Goal: Communication & Community: Answer question/provide support

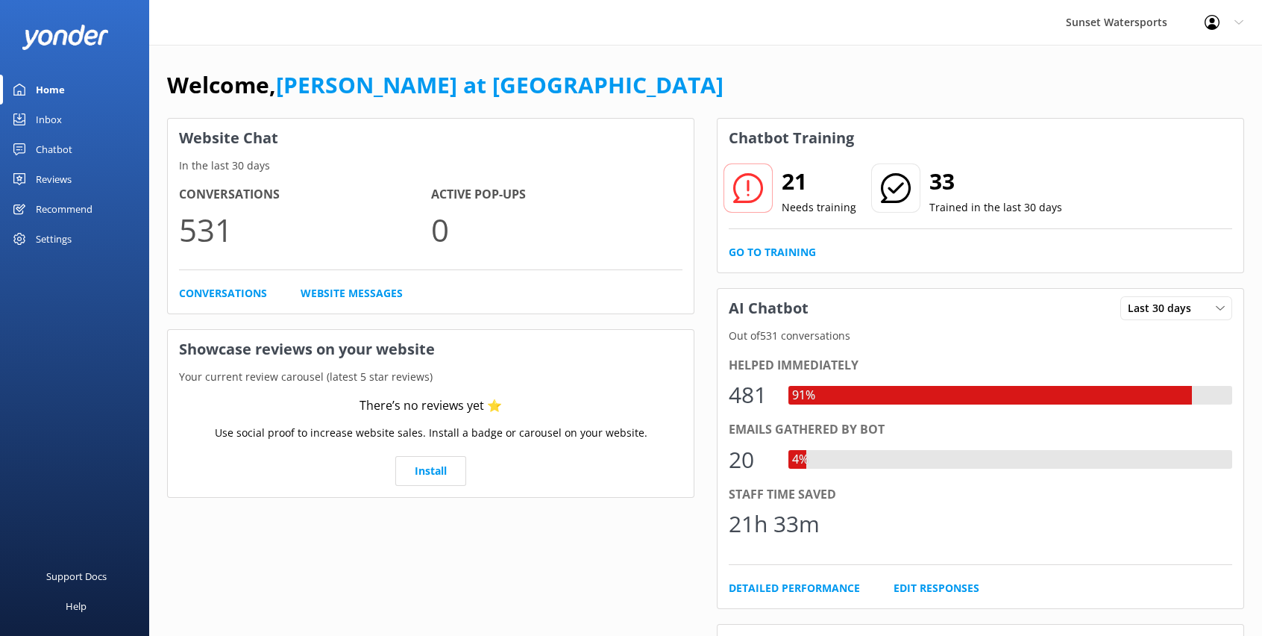
click at [1205, 23] on icon at bounding box center [1212, 22] width 15 height 15
click at [891, 69] on div "Welcome, [PERSON_NAME] at [GEOGRAPHIC_DATA]" at bounding box center [705, 92] width 1077 height 51
click at [63, 122] on link "Inbox" at bounding box center [74, 119] width 149 height 30
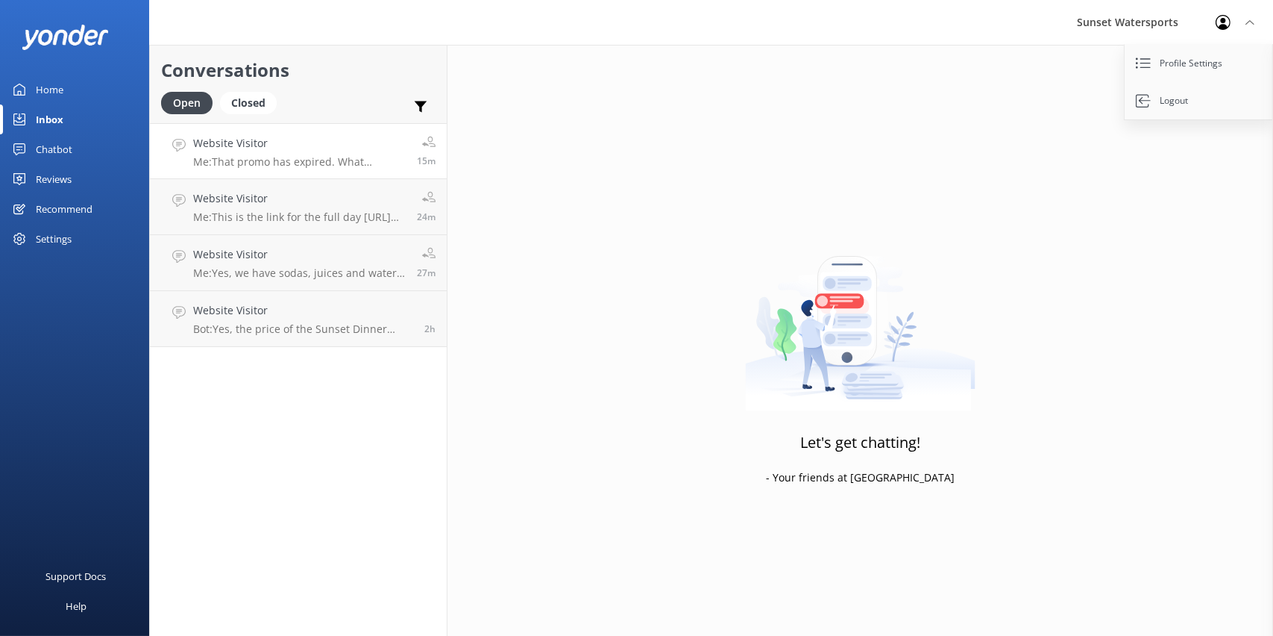
click at [361, 161] on p "Me: That promo has expired. What excursion are you trying to book?" at bounding box center [299, 161] width 213 height 13
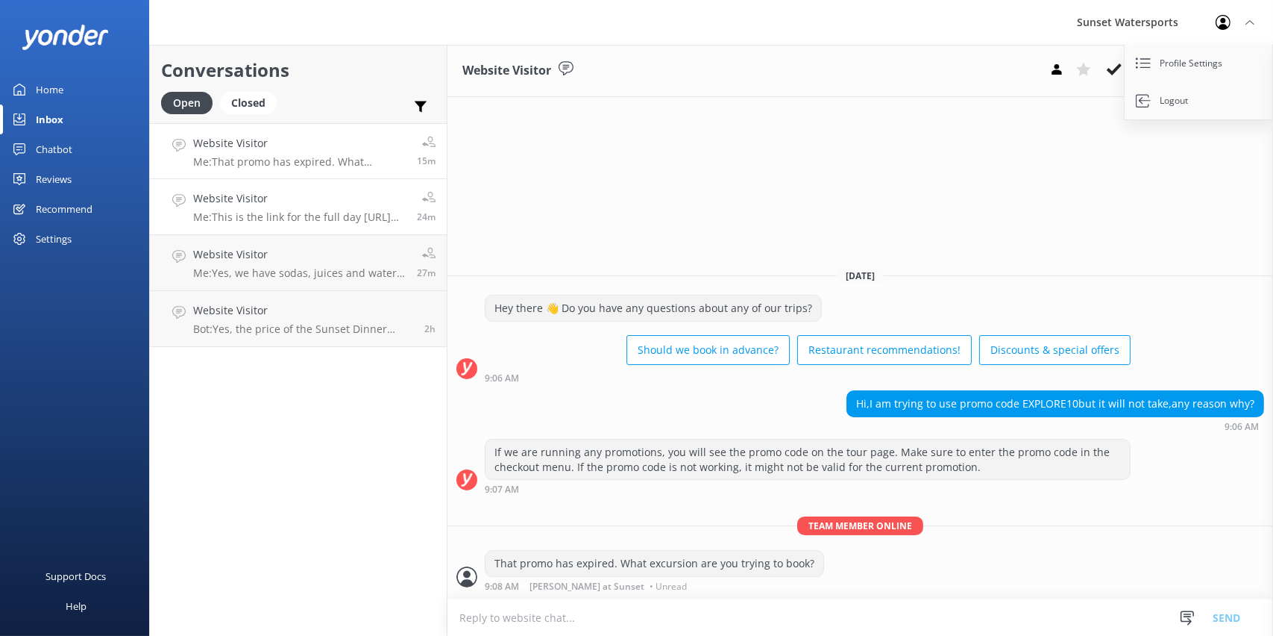
click at [380, 213] on p "Me: This is the link for the full day [URL][DOMAIN_NAME]" at bounding box center [299, 216] width 213 height 13
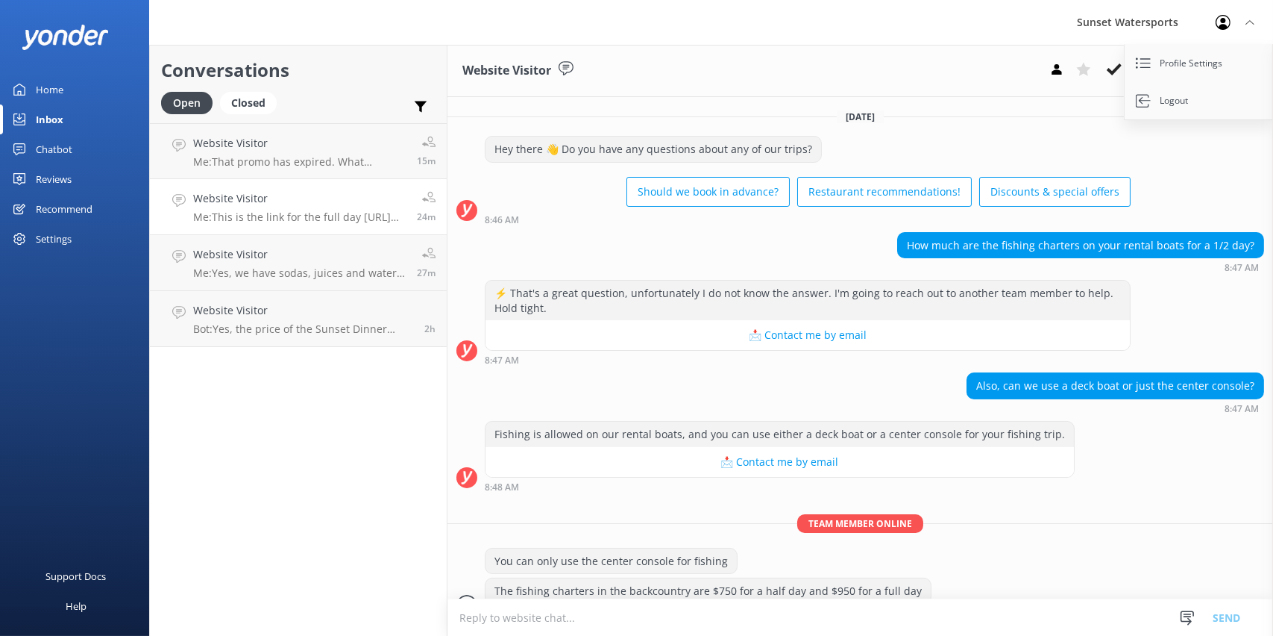
scroll to position [211, 0]
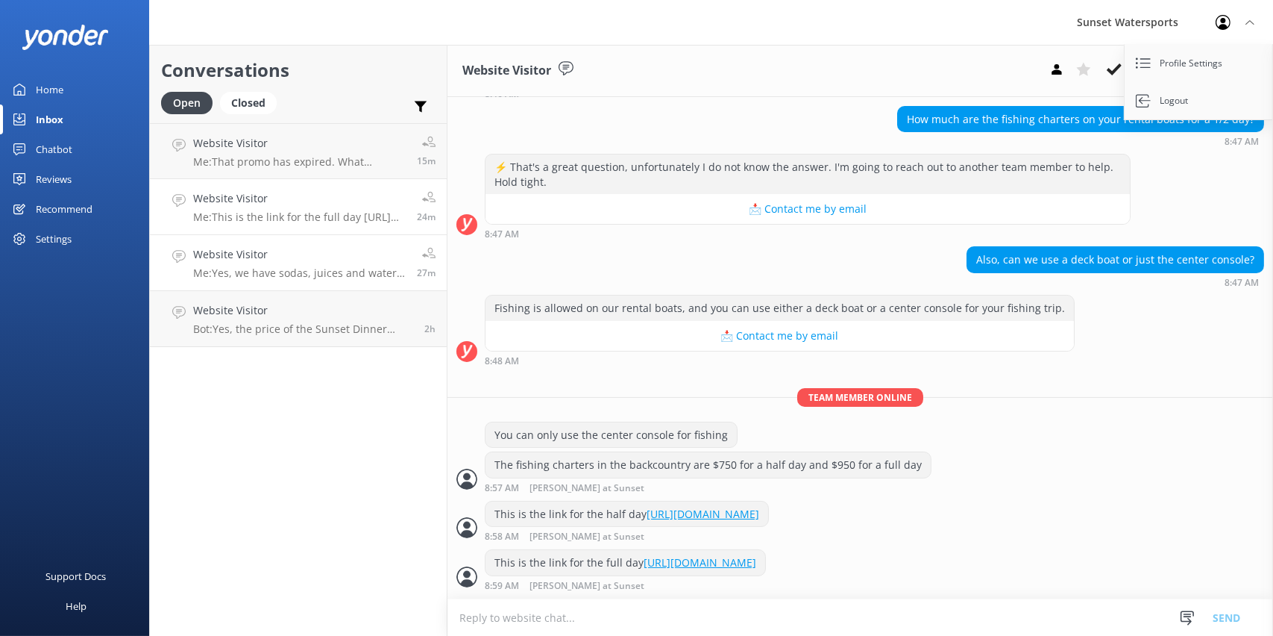
click at [316, 266] on div "Website Visitor Me: Yes, we have sodas, juices and water available on all of ou…" at bounding box center [299, 262] width 213 height 33
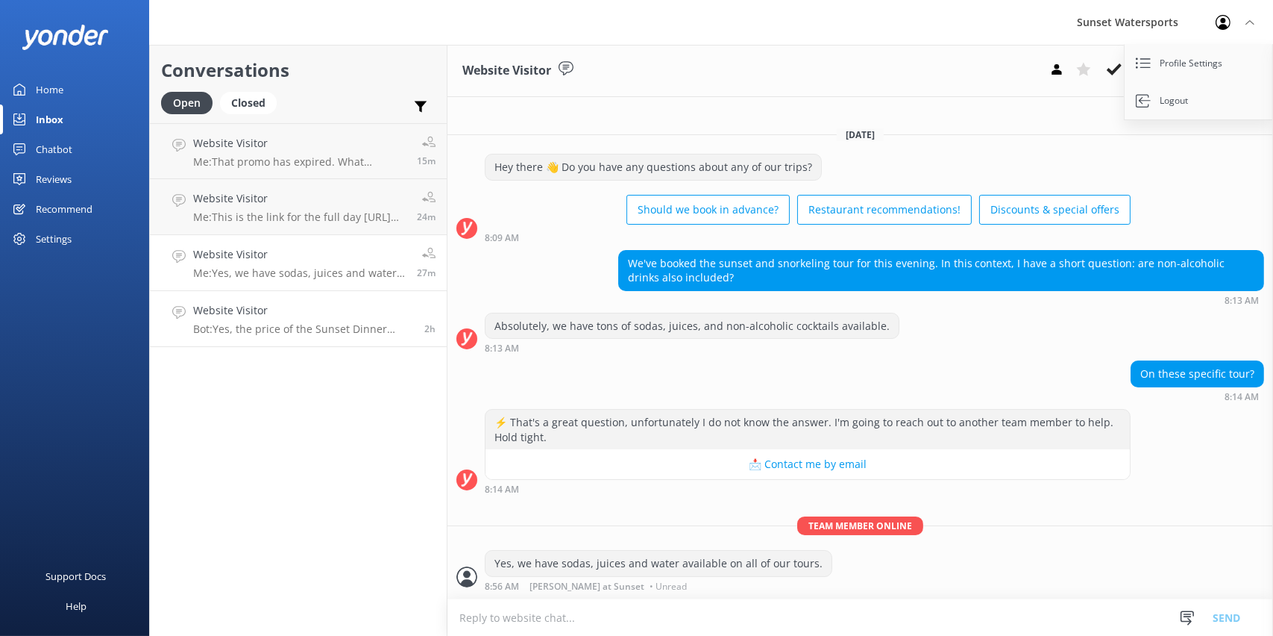
click at [299, 304] on h4 "Website Visitor" at bounding box center [303, 310] width 220 height 16
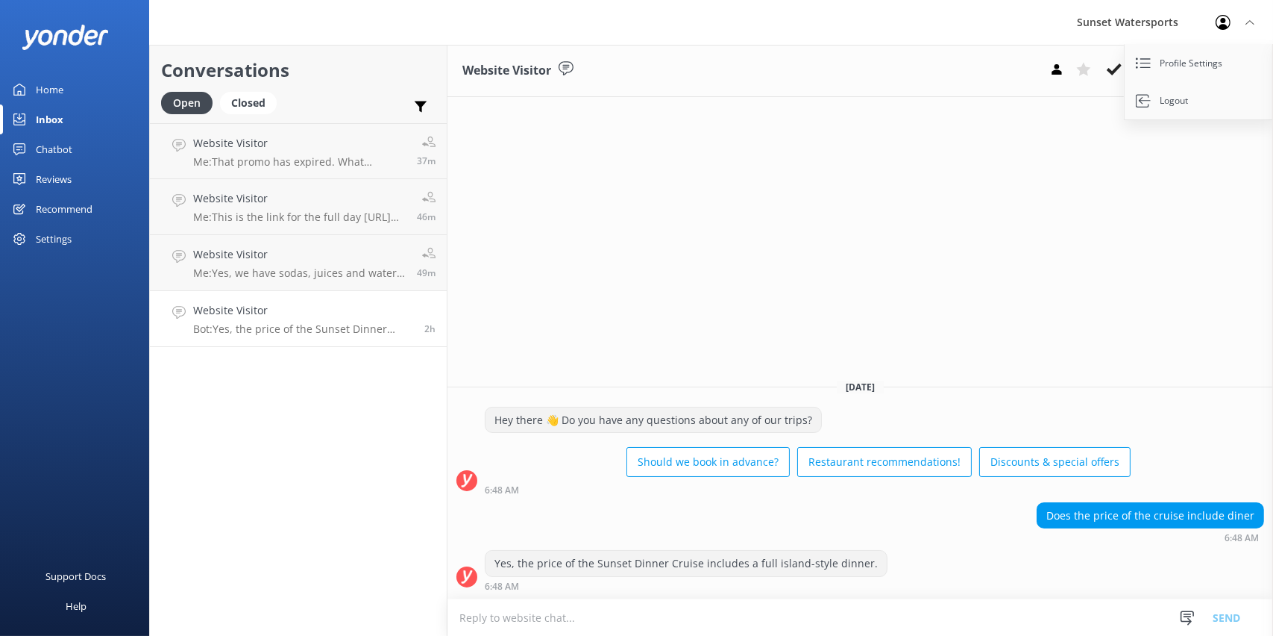
click at [751, 611] on textarea at bounding box center [861, 617] width 826 height 37
type textarea "hi live rep here may i help you?"
click at [1228, 618] on button "Send" at bounding box center [1227, 616] width 56 height 37
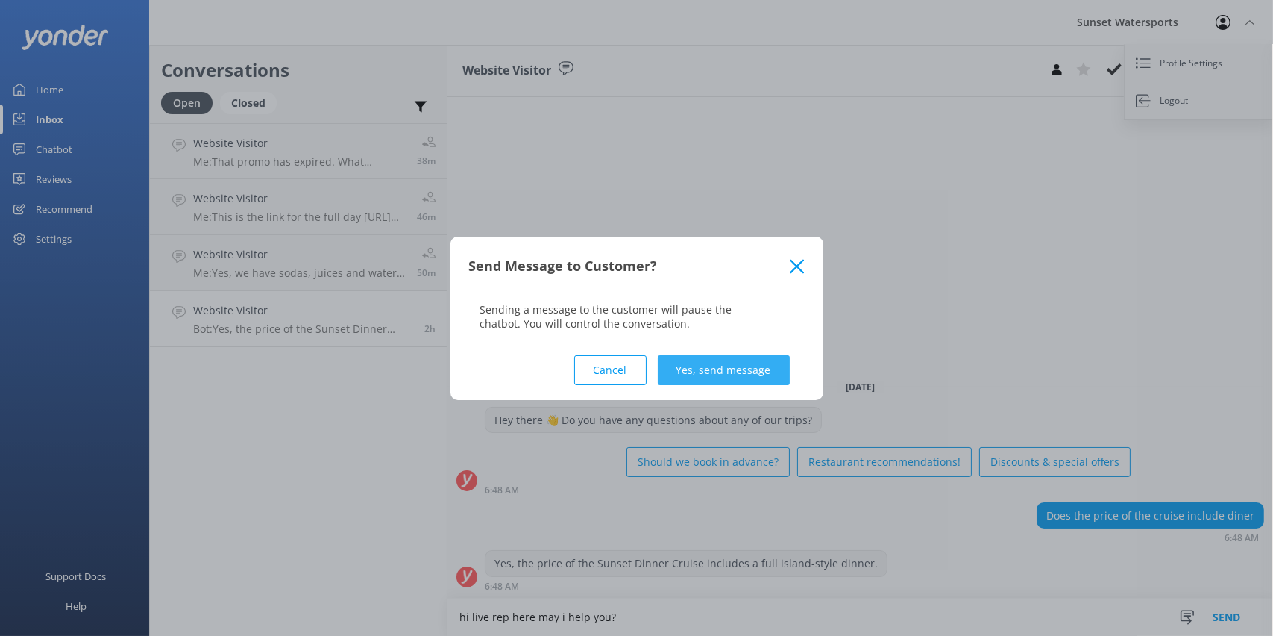
click at [737, 368] on button "Yes, send message" at bounding box center [724, 370] width 132 height 30
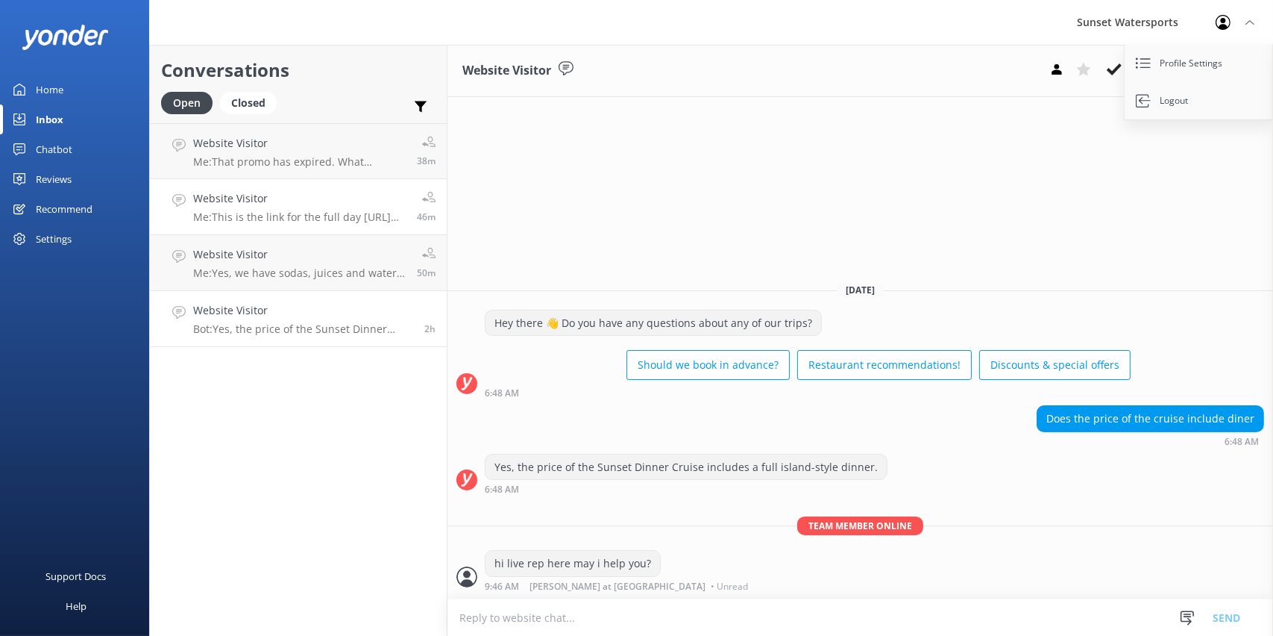
click at [272, 216] on p "Me: This is the link for the full day [URL][DOMAIN_NAME]" at bounding box center [299, 216] width 213 height 13
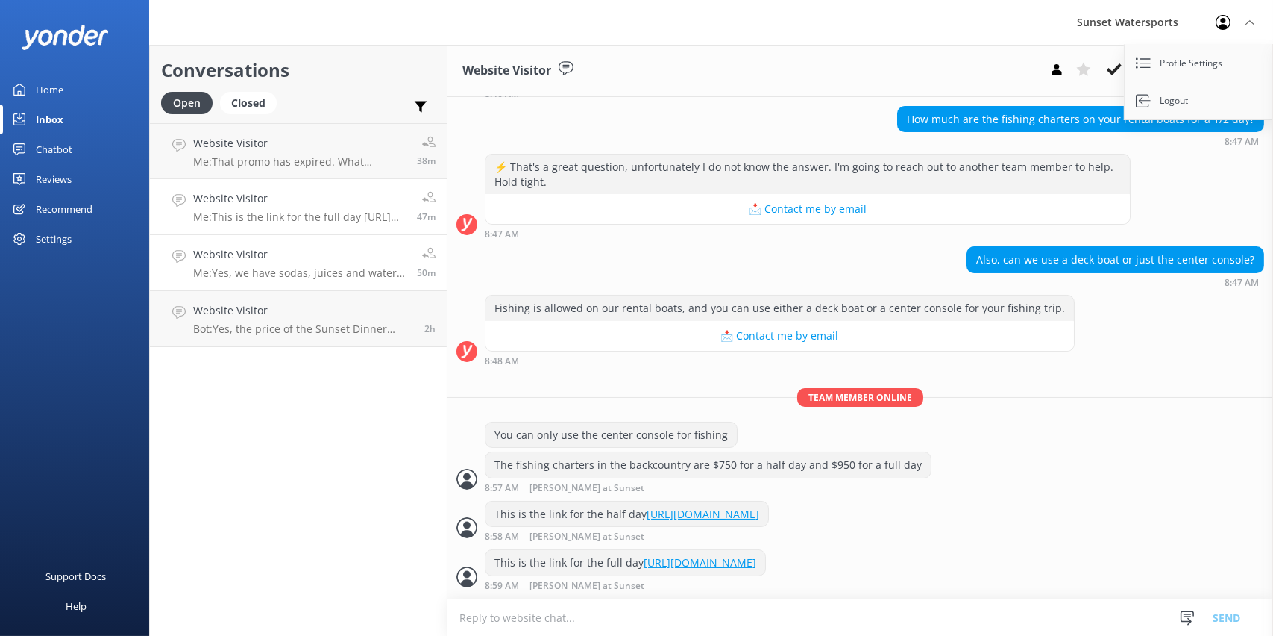
scroll to position [211, 0]
click at [317, 206] on h4 "Website Visitor" at bounding box center [299, 198] width 213 height 16
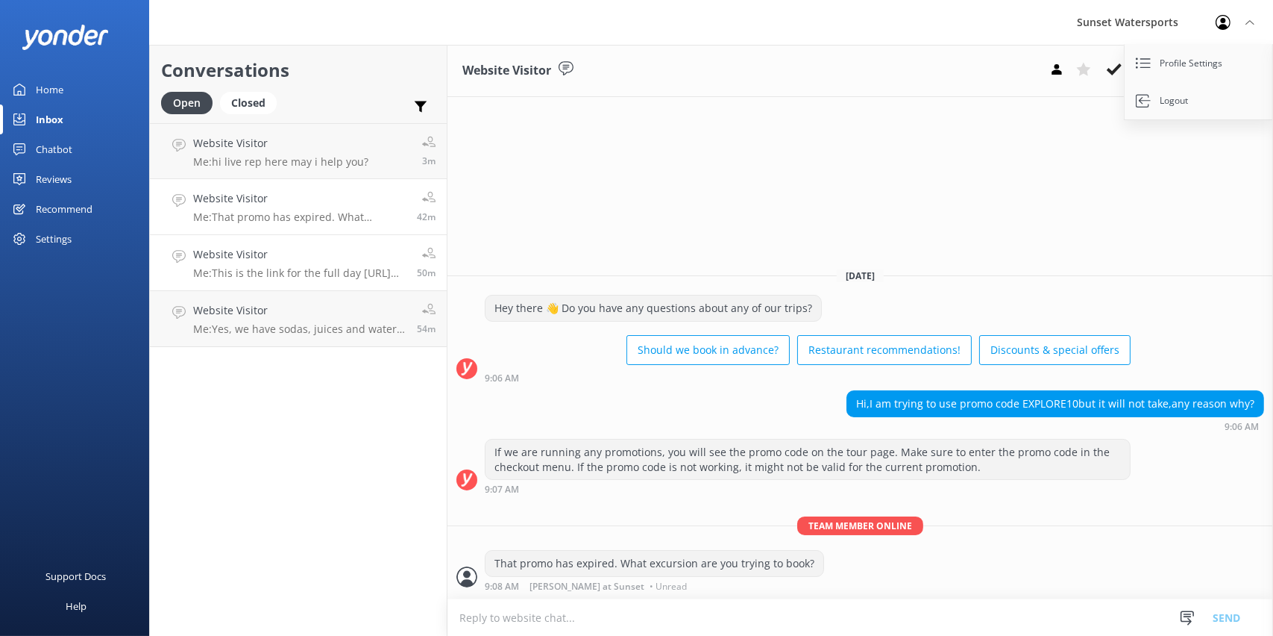
click at [307, 276] on p "Me: This is the link for the full day [URL][DOMAIN_NAME]" at bounding box center [299, 272] width 213 height 13
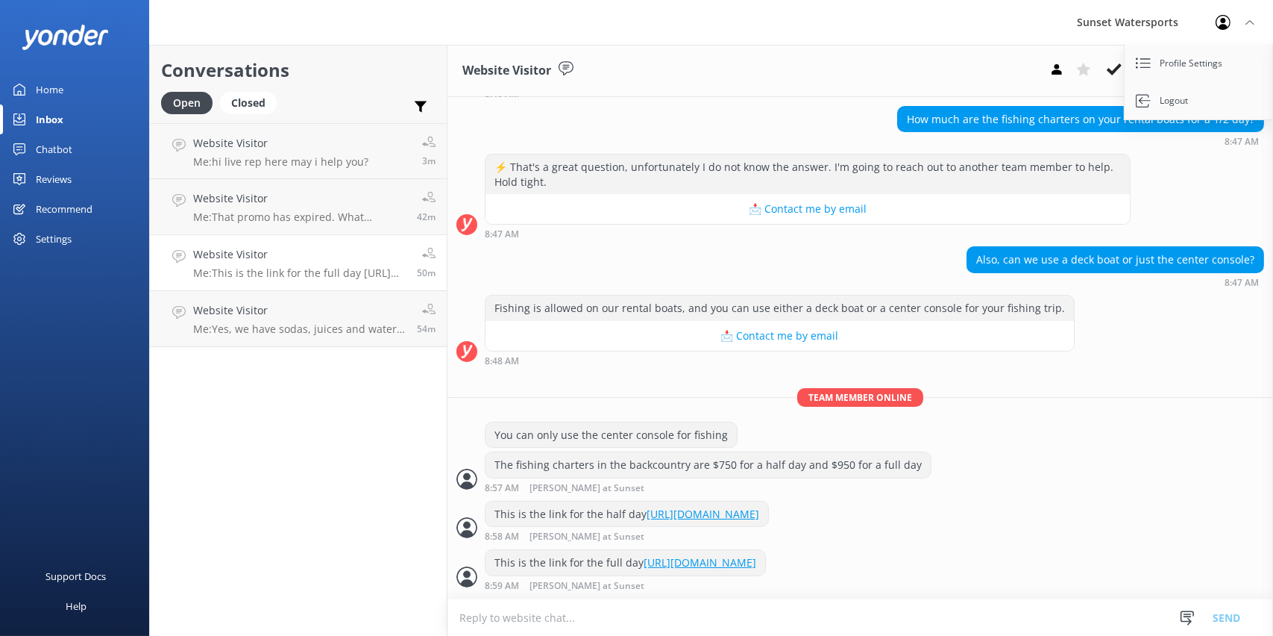
scroll to position [211, 0]
click at [303, 162] on p "Me: hi live rep here may i help you?" at bounding box center [280, 161] width 175 height 13
